Goal: Task Accomplishment & Management: Manage account settings

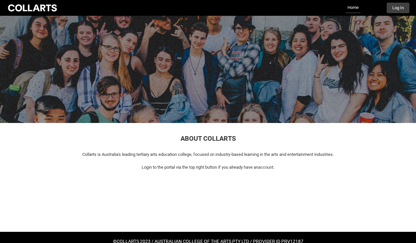
scroll to position [15, 0]
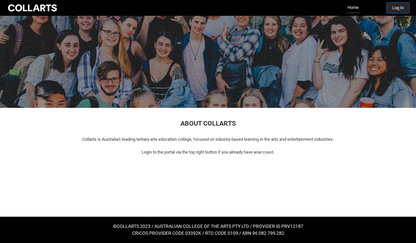
click at [404, 9] on button "Log In" at bounding box center [397, 8] width 23 height 11
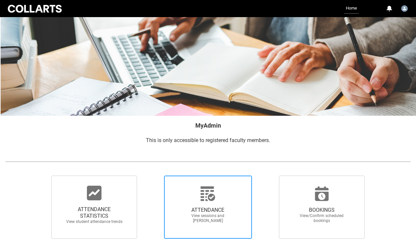
click at [204, 199] on icon at bounding box center [208, 194] width 16 height 16
click at [153, 176] on input "ATTENDANCE View sessions and mark attendance" at bounding box center [153, 175] width 0 height 0
radio input "true"
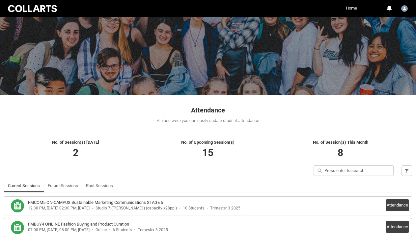
scroll to position [57, 0]
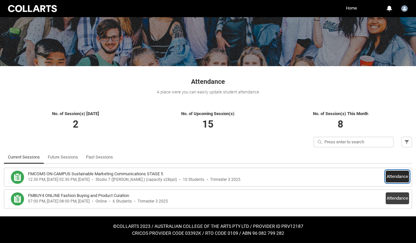
click at [398, 176] on button "Attendance" at bounding box center [396, 177] width 23 height 12
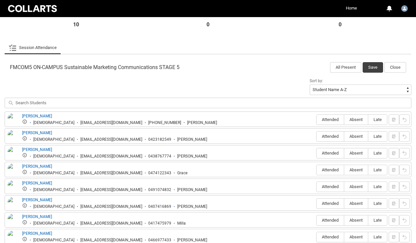
scroll to position [175, 0]
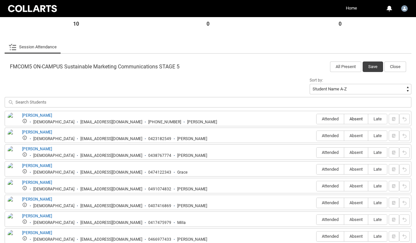
click at [353, 121] on span "Absent" at bounding box center [356, 119] width 24 height 5
click at [344, 119] on input "Absent" at bounding box center [344, 119] width 0 height 0
type lightning-radio-group "Absent"
radio input "true"
click at [326, 172] on label "Attended" at bounding box center [329, 170] width 27 height 10
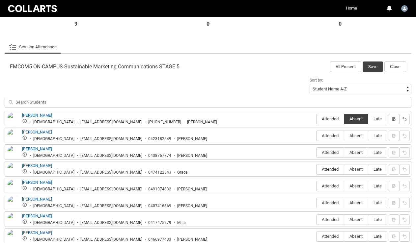
click at [316, 169] on input "Attended" at bounding box center [316, 169] width 0 height 0
type lightning-radio-group "Attended"
radio input "true"
click at [330, 186] on span "Attended" at bounding box center [329, 186] width 27 height 5
click at [316, 186] on input "Attended" at bounding box center [316, 186] width 0 height 0
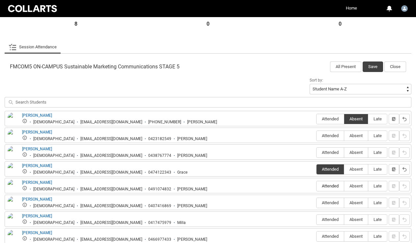
type lightning-radio-group "Attended"
radio input "true"
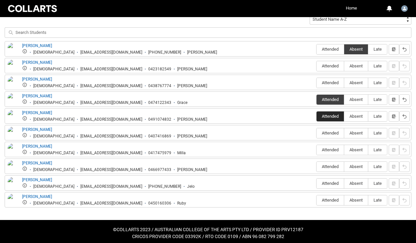
scroll to position [246, 0]
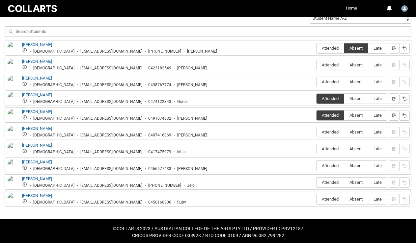
click at [360, 165] on span "Absent" at bounding box center [356, 165] width 24 height 5
click at [344, 166] on input "Absent" at bounding box center [344, 166] width 0 height 0
type lightning-radio-group "Absent"
radio input "true"
click at [328, 185] on span "Attended" at bounding box center [329, 182] width 27 height 5
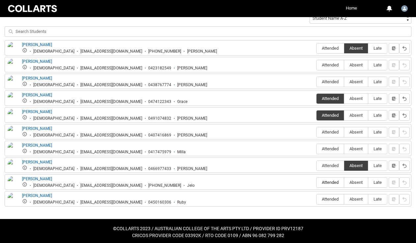
click at [316, 183] on input "Attended" at bounding box center [316, 182] width 0 height 0
type lightning-radio-group "Attended"
radio input "true"
click at [327, 196] on label "Attended" at bounding box center [329, 200] width 27 height 10
click at [316, 199] on input "Attended" at bounding box center [316, 199] width 0 height 0
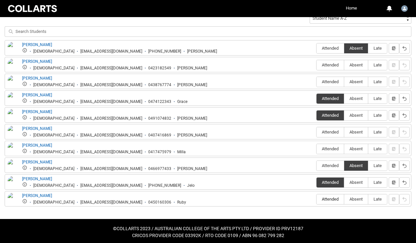
type lightning-radio-group "Attended"
radio input "true"
click at [356, 150] on span "Absent" at bounding box center [356, 148] width 24 height 5
click at [344, 149] on input "Absent" at bounding box center [344, 149] width 0 height 0
type lightning-radio-group "Absent"
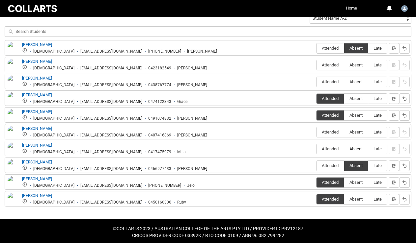
radio input "true"
click at [358, 131] on span "Absent" at bounding box center [356, 132] width 24 height 5
click at [344, 132] on input "Absent" at bounding box center [344, 132] width 0 height 0
type lightning-radio-group "Absent"
radio input "true"
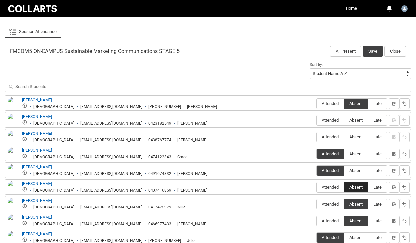
scroll to position [187, 0]
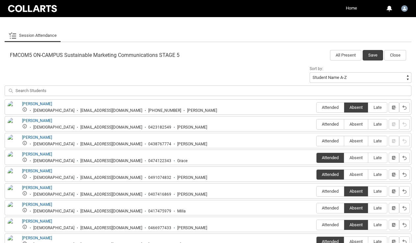
click at [352, 147] on div "Erin Edmonds Female eedmond.20241884@mycollarts.edu.au 0438767774 Erin Attended…" at bounding box center [208, 140] width 406 height 15
click at [353, 142] on span "Absent" at bounding box center [356, 141] width 24 height 5
click at [344, 141] on input "Absent" at bounding box center [344, 141] width 0 height 0
type lightning-radio-group "Absent"
radio input "true"
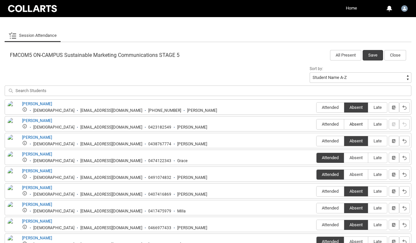
click at [360, 127] on span "Absent" at bounding box center [356, 124] width 24 height 5
click at [344, 124] on input "Absent" at bounding box center [344, 124] width 0 height 0
type lightning-radio-group "Absent"
radio input "true"
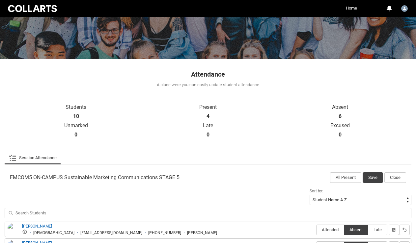
scroll to position [127, 0]
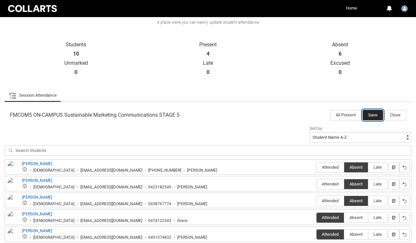
click at [374, 115] on button "Save" at bounding box center [372, 115] width 20 height 11
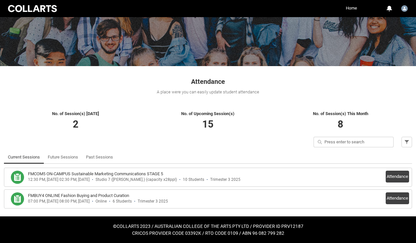
scroll to position [57, 0]
